Goal: Navigation & Orientation: Find specific page/section

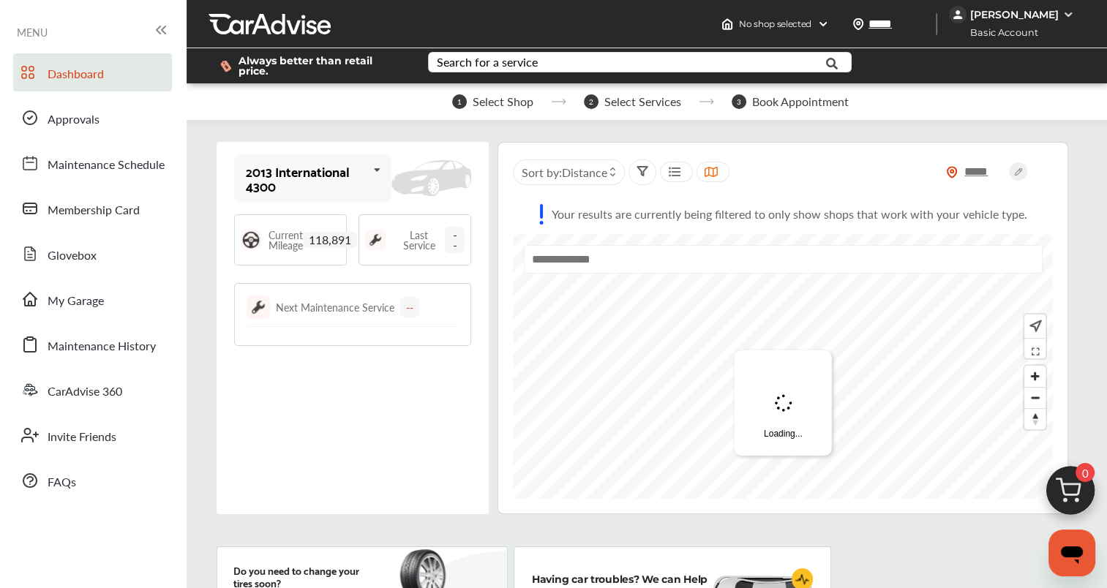
click at [220, 370] on div "2013 International 4300 2013 International 4300 2013 Toyota Prius 2019 Ford Tra…" at bounding box center [353, 328] width 273 height 373
click at [787, 394] on icon at bounding box center [783, 403] width 18 height 18
click at [160, 202] on link "Membership Card" at bounding box center [92, 209] width 159 height 38
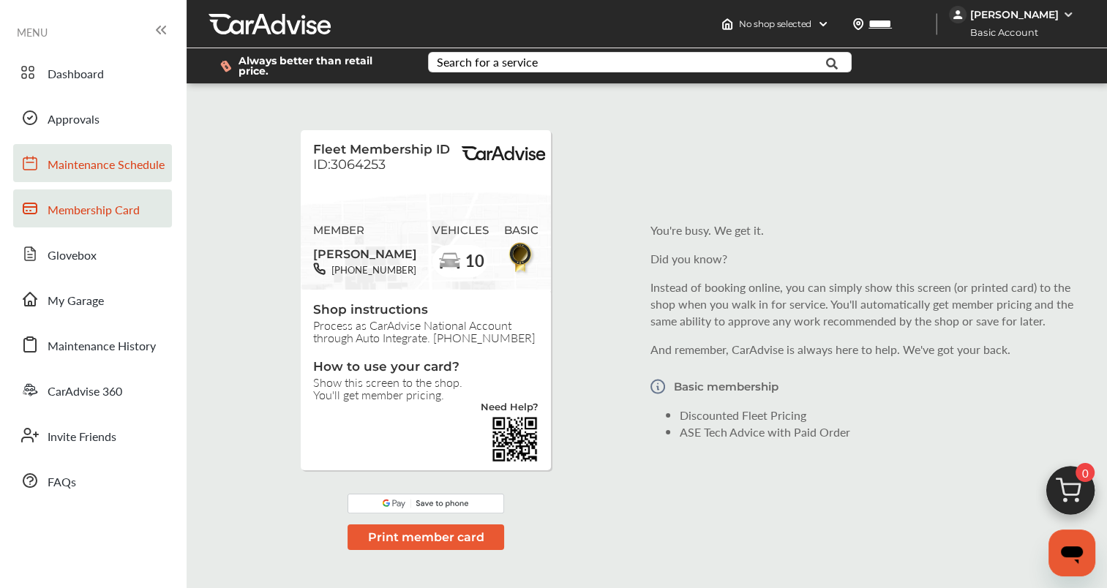
click at [124, 158] on span "Maintenance Schedule" at bounding box center [106, 165] width 117 height 19
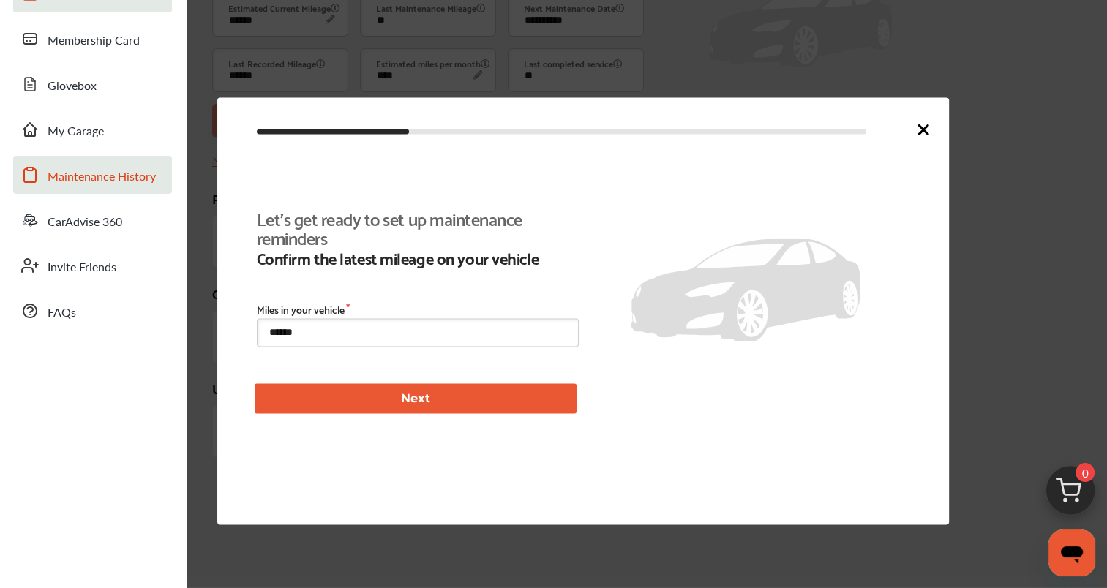
scroll to position [201, 0]
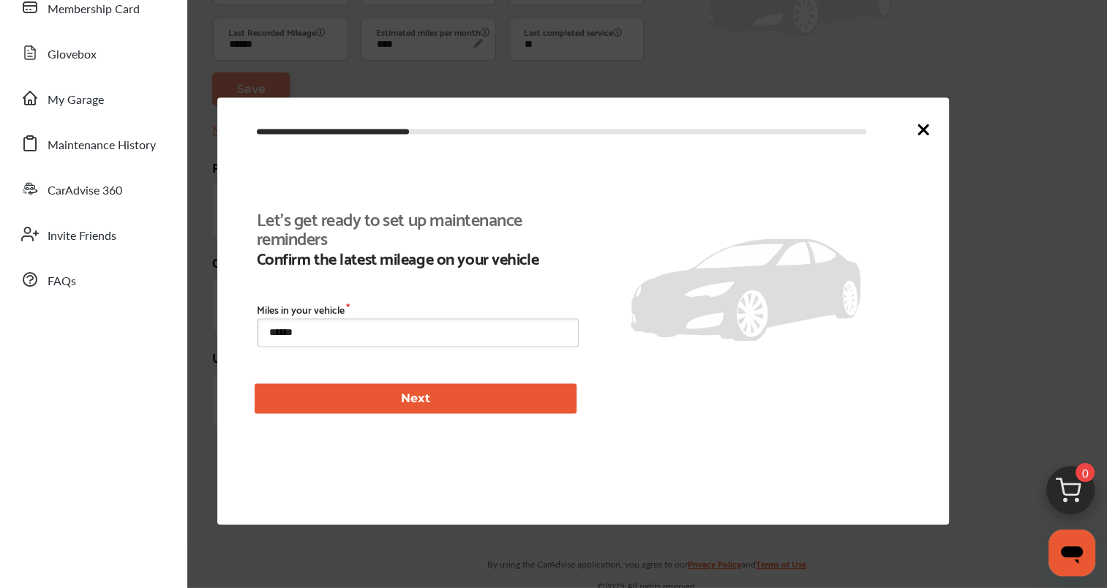
click at [922, 129] on icon at bounding box center [923, 129] width 9 height 9
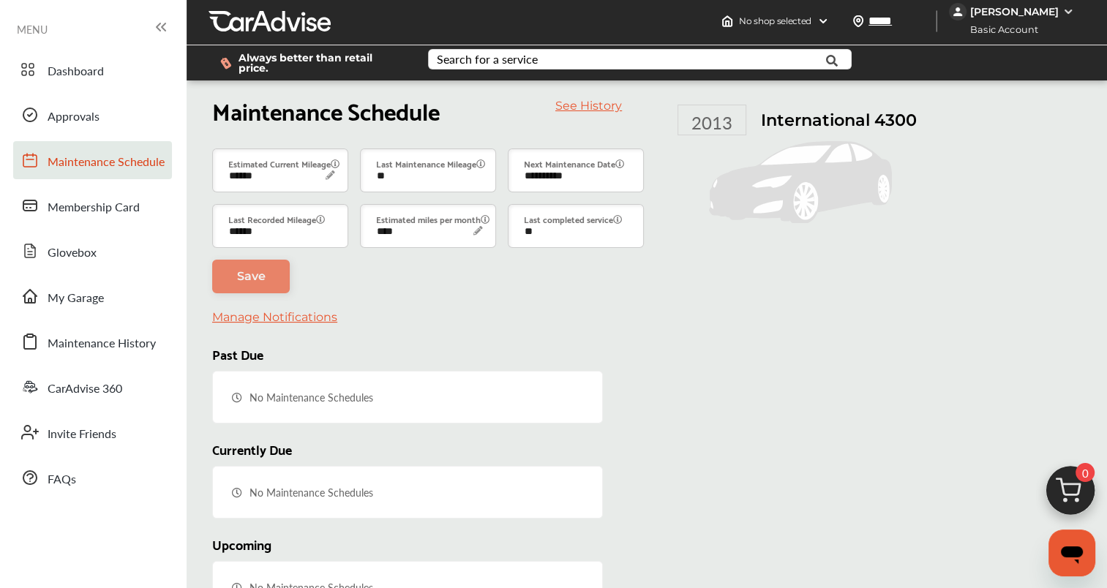
scroll to position [0, 0]
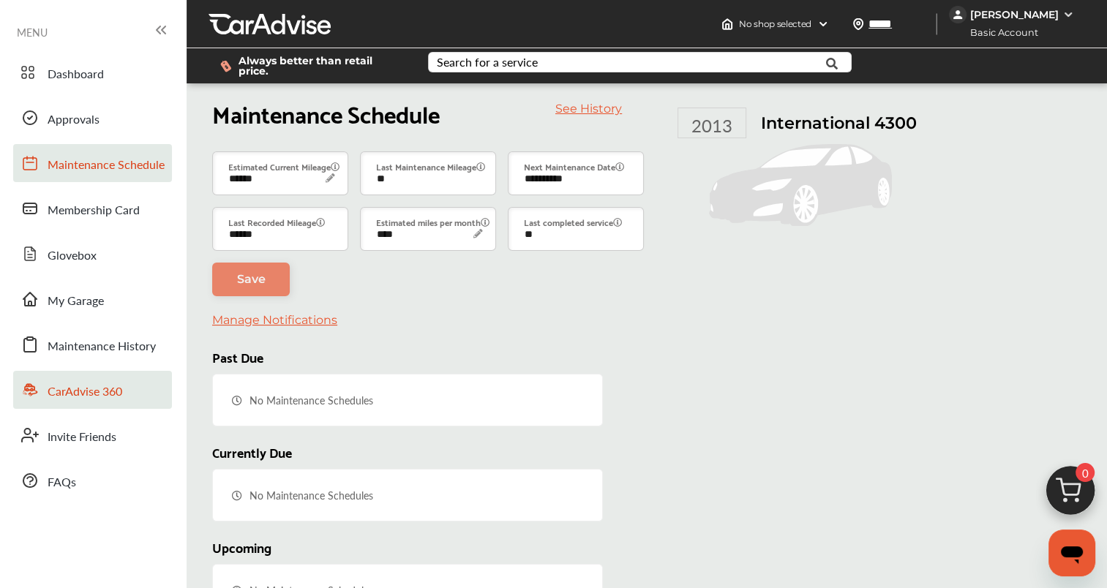
click at [89, 400] on span "CarAdvise 360" at bounding box center [85, 392] width 75 height 19
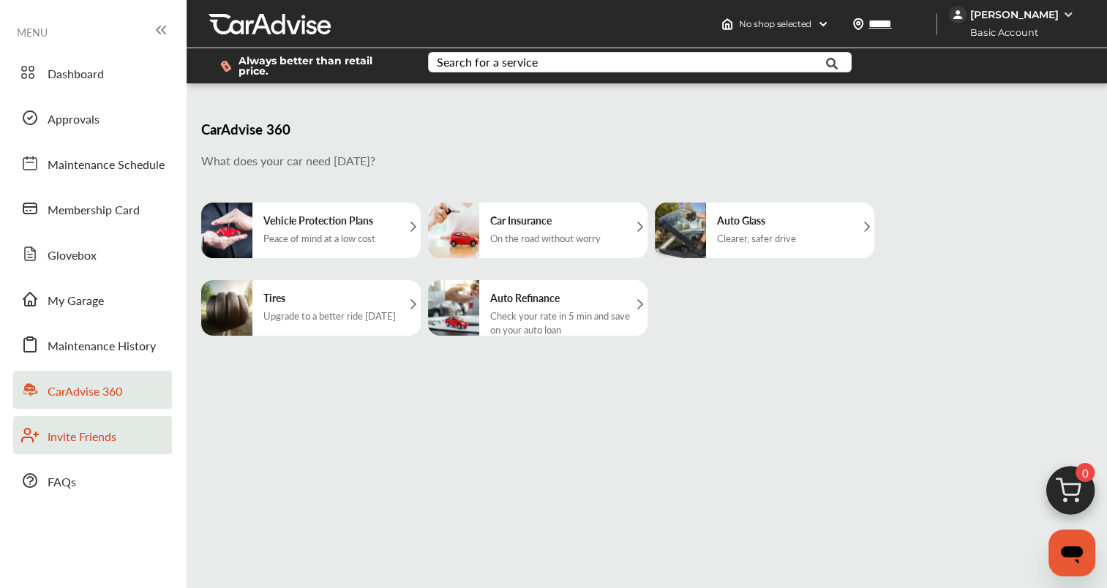
click at [85, 438] on span "Invite Friends" at bounding box center [82, 437] width 69 height 19
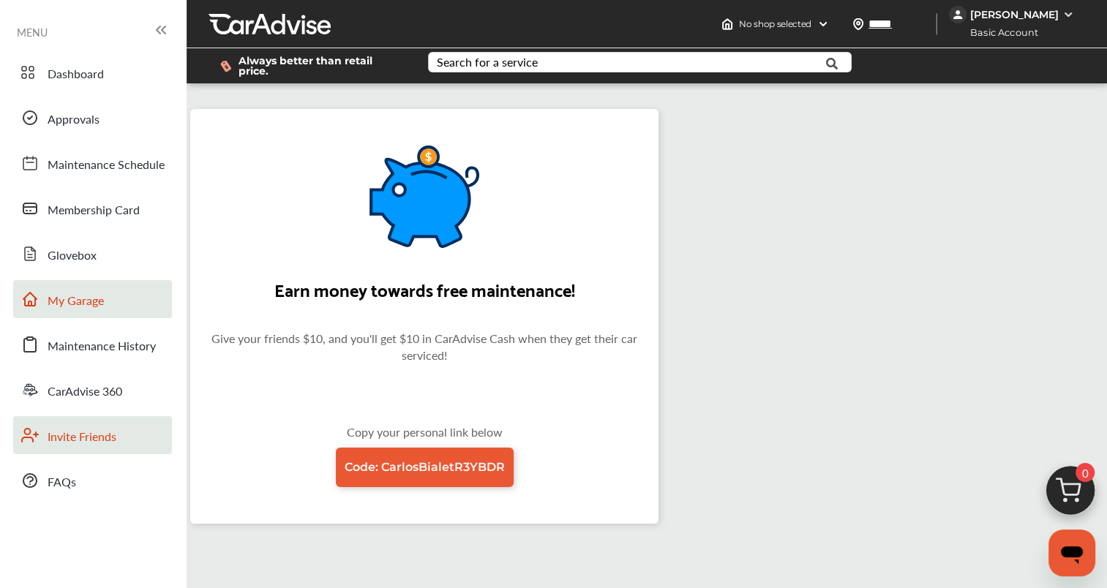
click at [83, 306] on span "My Garage" at bounding box center [76, 301] width 56 height 19
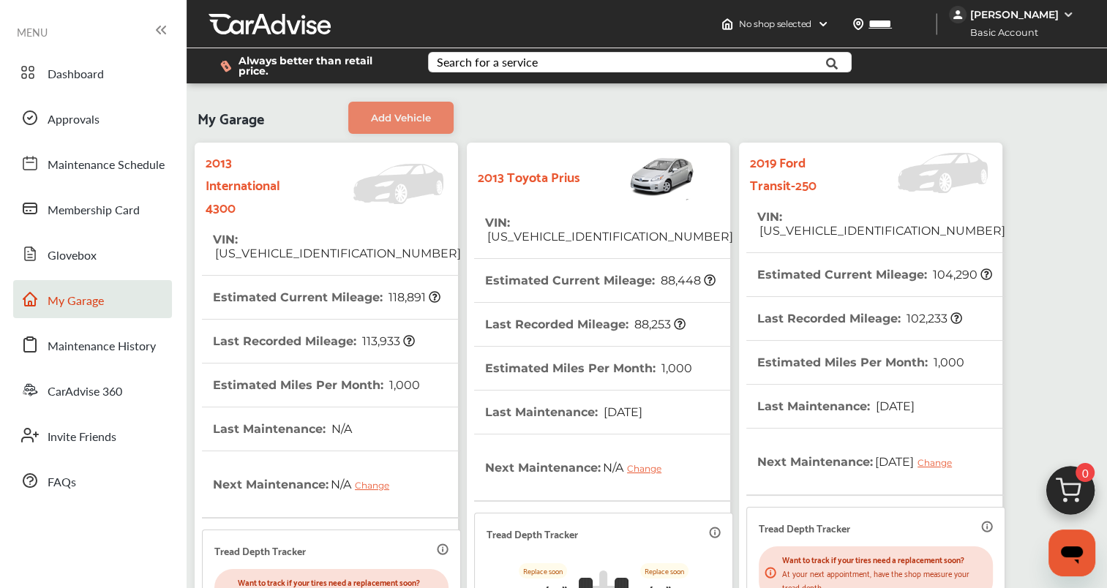
click at [1039, 15] on div "[PERSON_NAME]" at bounding box center [1015, 14] width 89 height 13
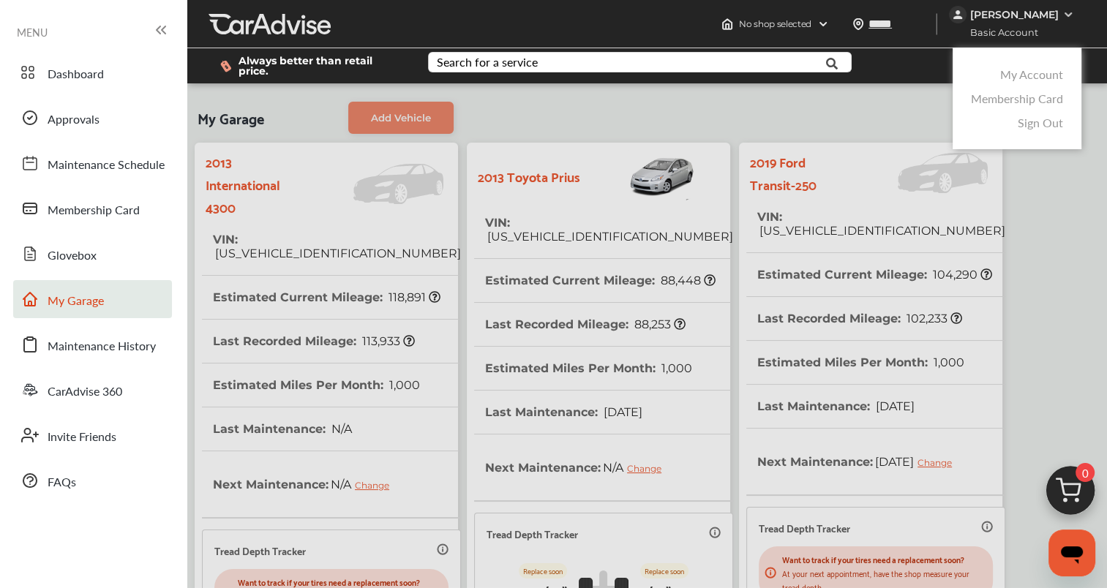
click at [1029, 114] on link "Sign Out" at bounding box center [1040, 122] width 45 height 17
